Goal: Information Seeking & Learning: Learn about a topic

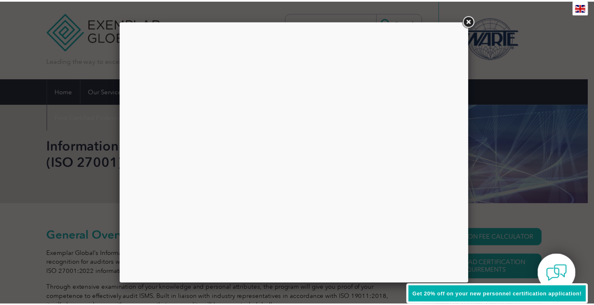
scroll to position [67, 0]
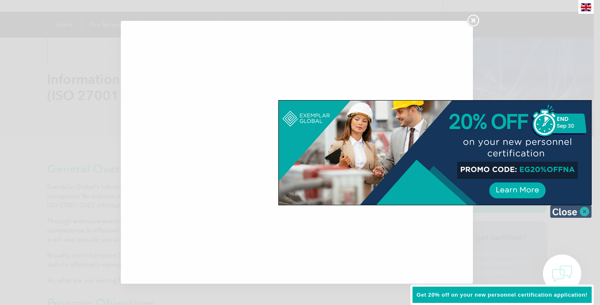
click at [585, 213] on img at bounding box center [571, 211] width 42 height 12
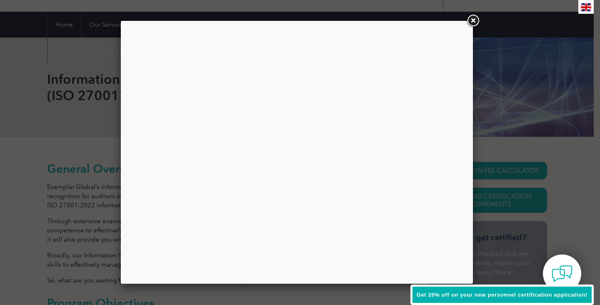
click at [474, 21] on link at bounding box center [472, 20] width 15 height 15
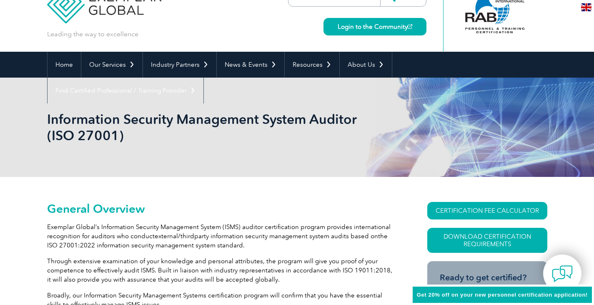
scroll to position [25, 0]
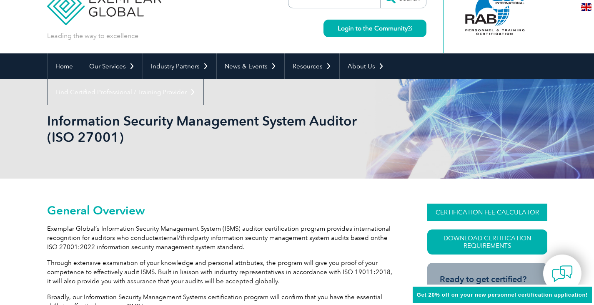
click at [491, 219] on link "CERTIFICATION FEE CALCULATOR" at bounding box center [487, 211] width 120 height 17
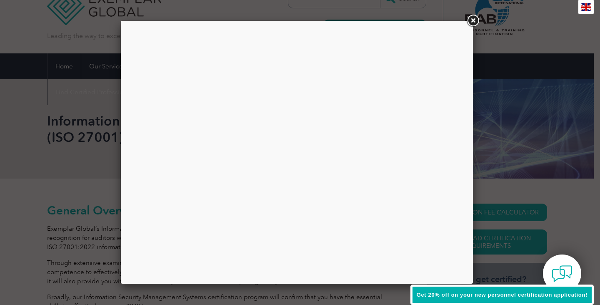
click at [352, 134] on div at bounding box center [297, 152] width 340 height 250
click at [473, 19] on link at bounding box center [472, 20] width 15 height 15
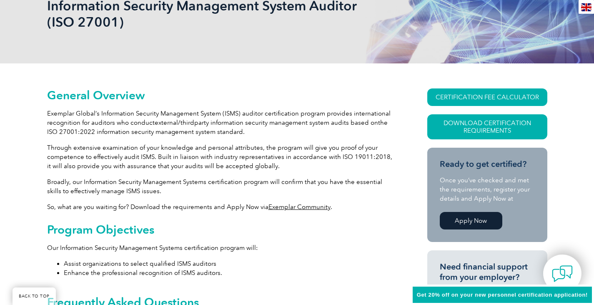
scroll to position [150, 0]
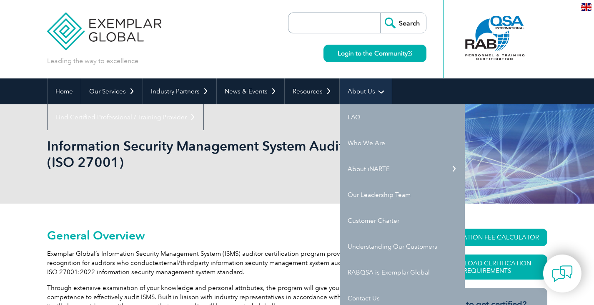
click at [372, 89] on link "About Us" at bounding box center [366, 91] width 52 height 26
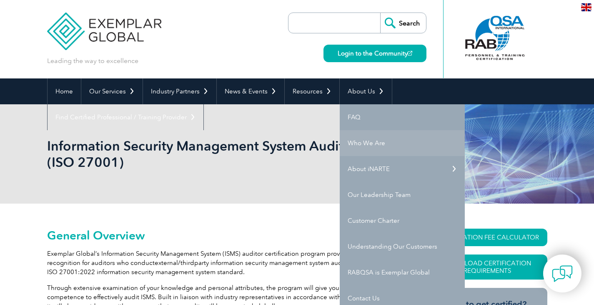
click at [362, 141] on link "Who We Are" at bounding box center [402, 143] width 125 height 26
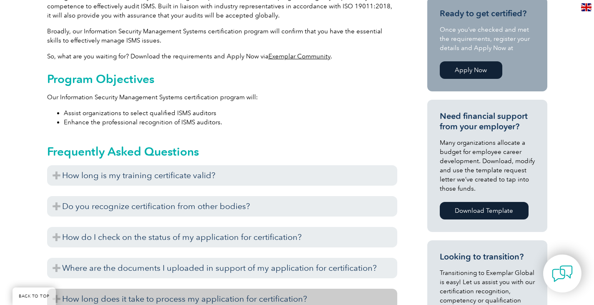
scroll to position [292, 0]
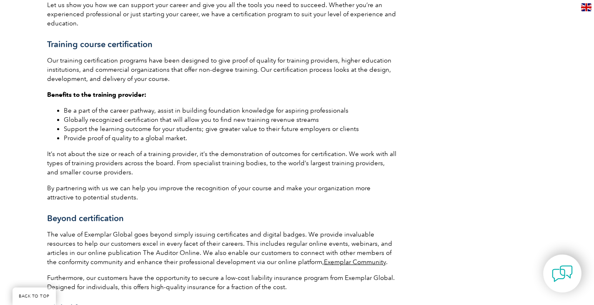
scroll to position [1500, 0]
